Goal: Task Accomplishment & Management: Manage account settings

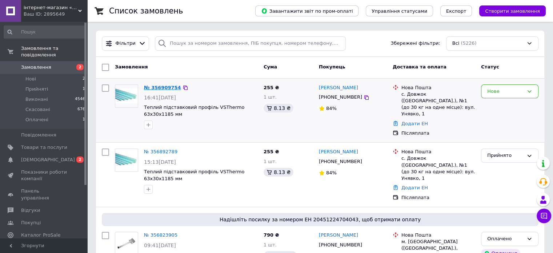
click at [166, 86] on link "№ 356909754" at bounding box center [162, 87] width 37 height 5
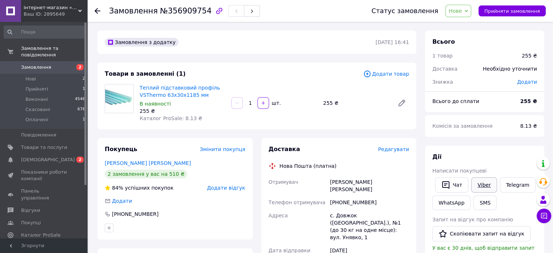
click at [483, 186] on link "Viber" at bounding box center [483, 184] width 25 height 15
click at [34, 64] on span "Замовлення" at bounding box center [36, 67] width 30 height 7
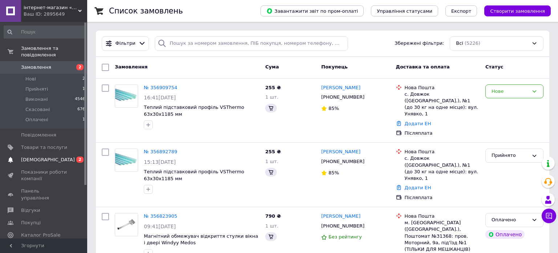
click at [28, 156] on span "[DEMOGRAPHIC_DATA]" at bounding box center [48, 159] width 54 height 7
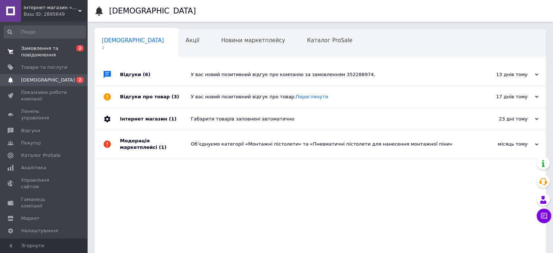
click at [42, 57] on span "Замовлення та повідомлення" at bounding box center [44, 51] width 46 height 13
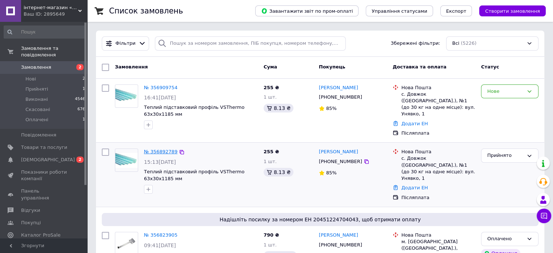
click at [166, 149] on link "№ 356892789" at bounding box center [160, 151] width 33 height 5
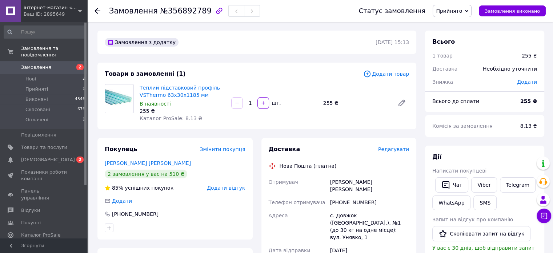
click at [44, 64] on span "Замовлення" at bounding box center [36, 67] width 30 height 7
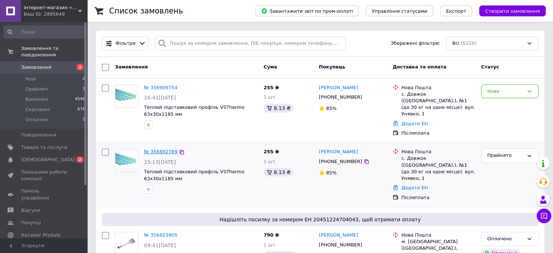
click at [158, 149] on link "№ 356892789" at bounding box center [160, 151] width 33 height 5
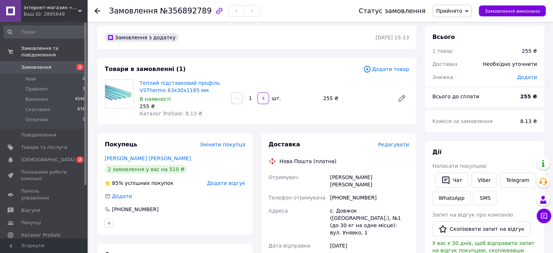
scroll to position [142, 0]
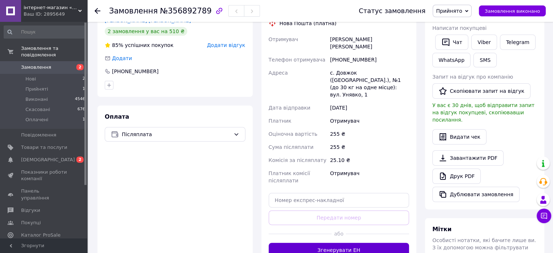
click at [349, 242] on button "Згенерувати ЕН" at bounding box center [339, 249] width 141 height 15
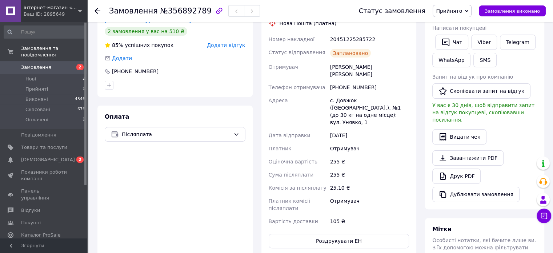
click at [28, 64] on span "Замовлення" at bounding box center [36, 67] width 30 height 7
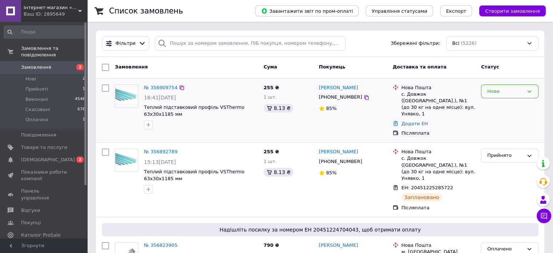
click at [528, 90] on icon at bounding box center [529, 91] width 6 height 6
click at [505, 130] on li "Скасовано" at bounding box center [509, 132] width 57 height 13
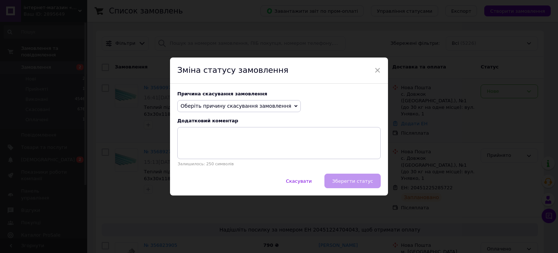
click at [294, 106] on icon at bounding box center [295, 106] width 3 height 2
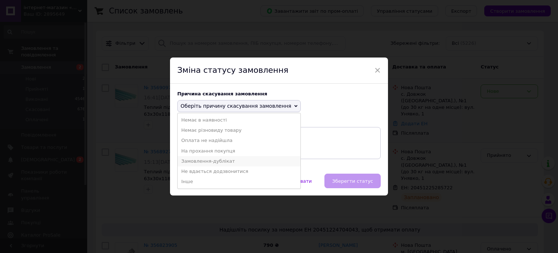
click at [218, 161] on li "Замовлення-дублікат" at bounding box center [239, 161] width 123 height 10
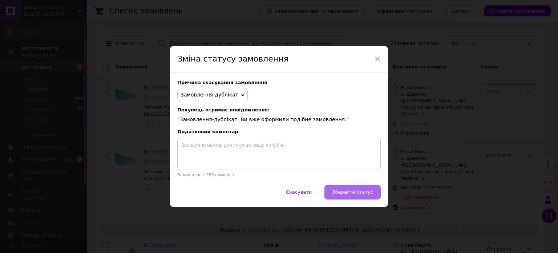
click at [342, 196] on button "Зберегти статус" at bounding box center [353, 192] width 56 height 15
